Goal: Information Seeking & Learning: Compare options

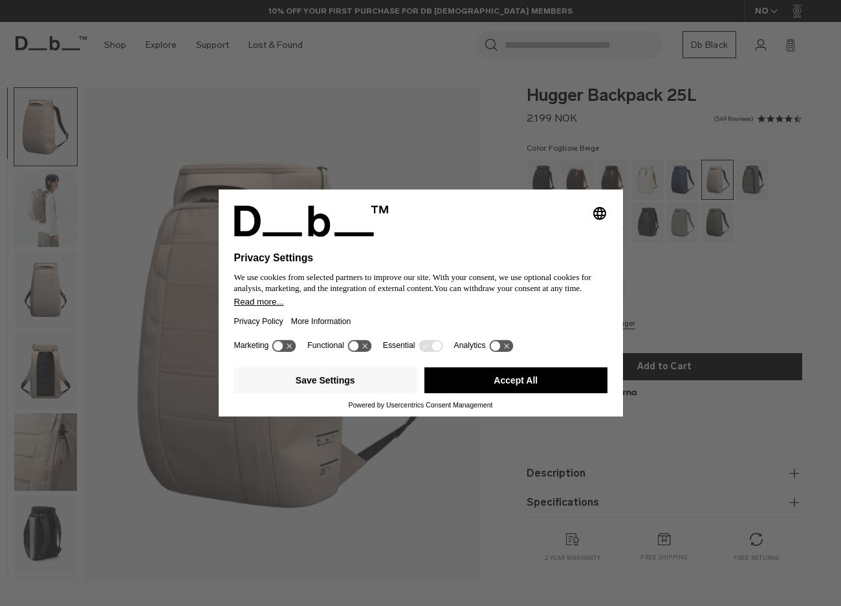
click at [479, 380] on button "Accept All" at bounding box center [515, 380] width 183 height 26
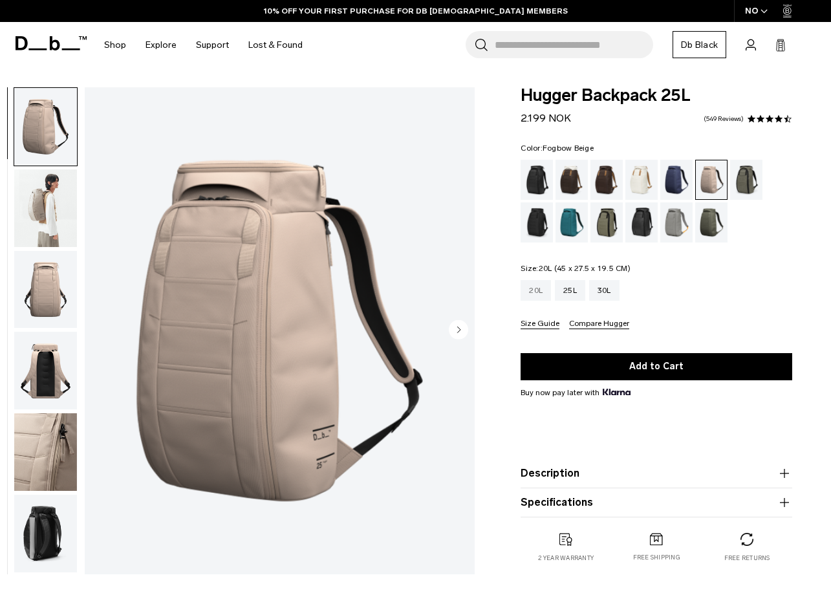
click at [534, 290] on div "20L" at bounding box center [536, 290] width 30 height 21
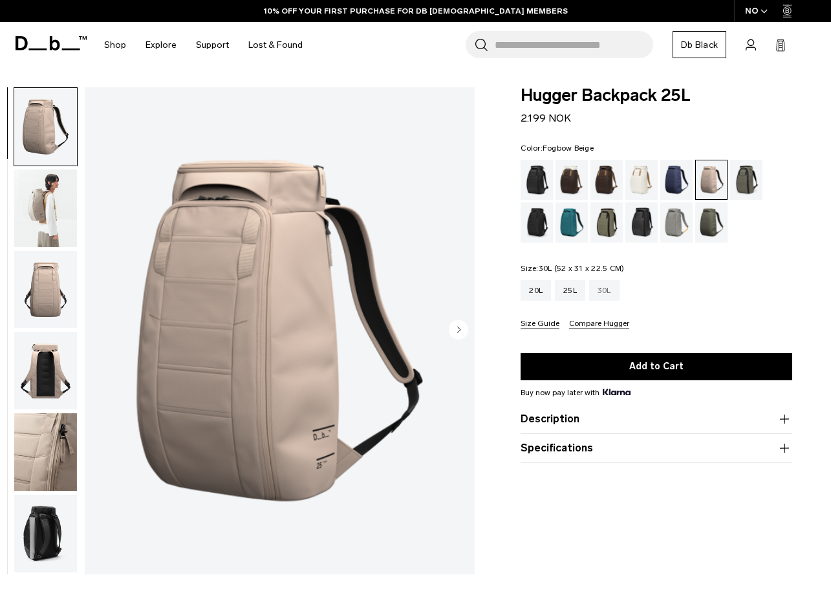
click at [610, 289] on div "30L" at bounding box center [604, 290] width 30 height 21
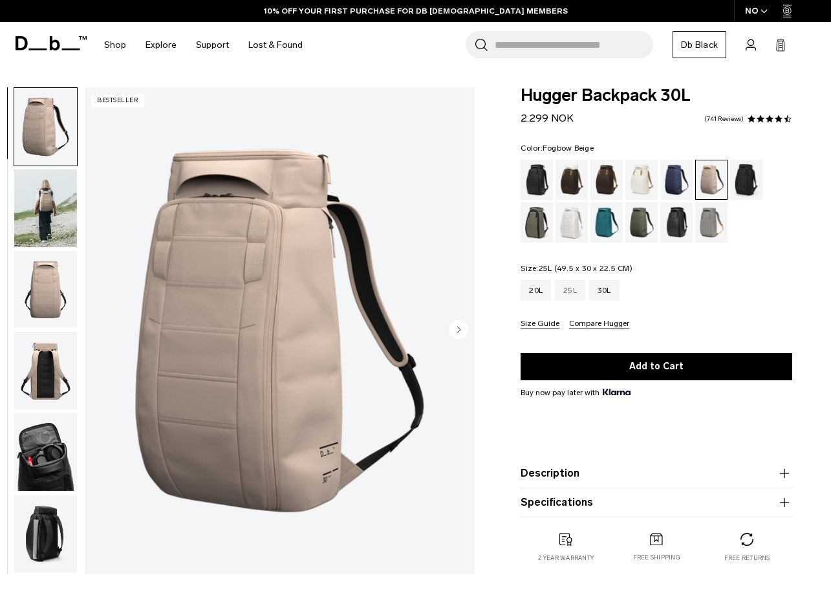
click at [570, 291] on div "25L" at bounding box center [570, 290] width 30 height 21
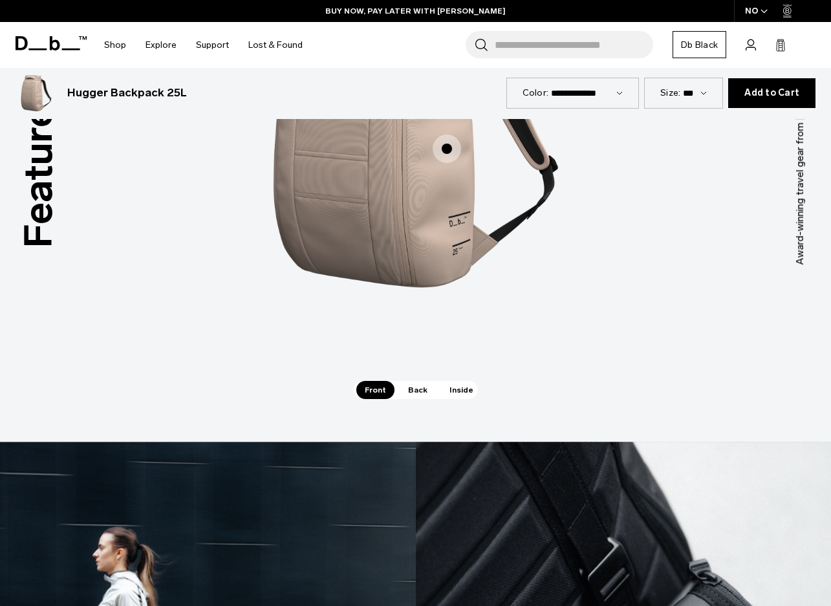
scroll to position [1682, 0]
